Goal: Task Accomplishment & Management: Use online tool/utility

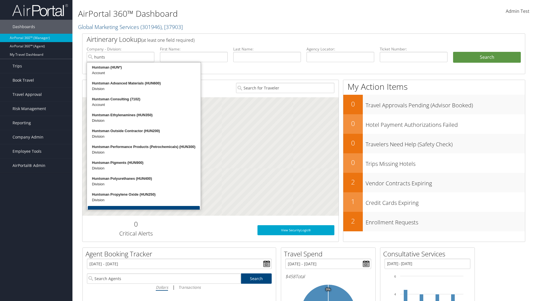
click at [144, 67] on div "Huntsman (HUN*)" at bounding box center [144, 68] width 112 height 6
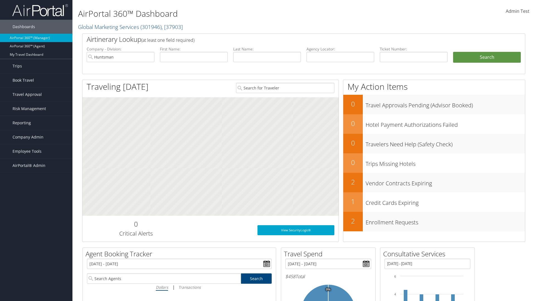
type input "Huntsman"
click at [267, 57] on input "text" at bounding box center [267, 57] width 68 height 10
type input "Huntsman"
click at [487, 57] on button "Search" at bounding box center [487, 57] width 68 height 11
